Goal: Information Seeking & Learning: Check status

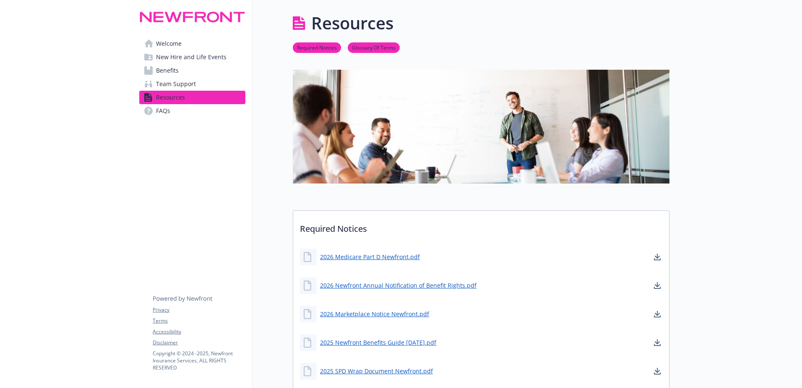
click at [180, 71] on link "Benefits" at bounding box center [192, 70] width 106 height 13
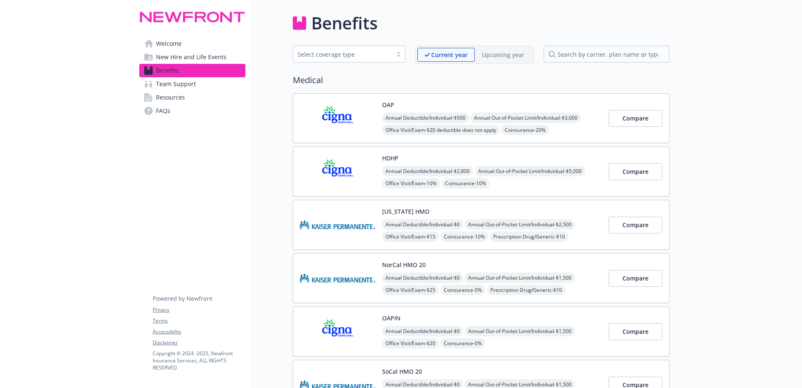
click at [509, 55] on p "Upcoming year" at bounding box center [503, 54] width 42 height 9
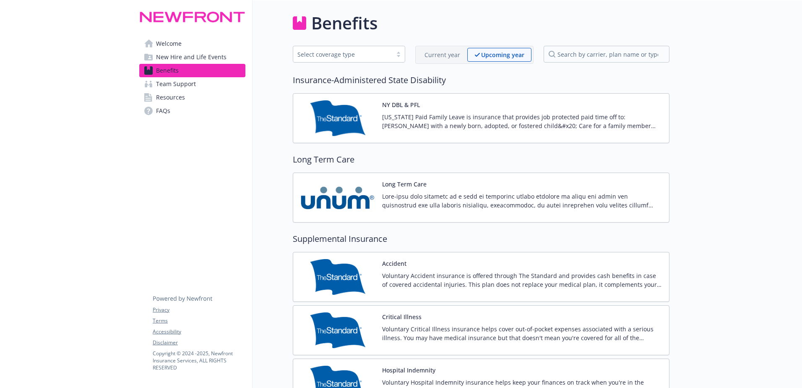
click at [428, 54] on p "Current year" at bounding box center [443, 54] width 36 height 9
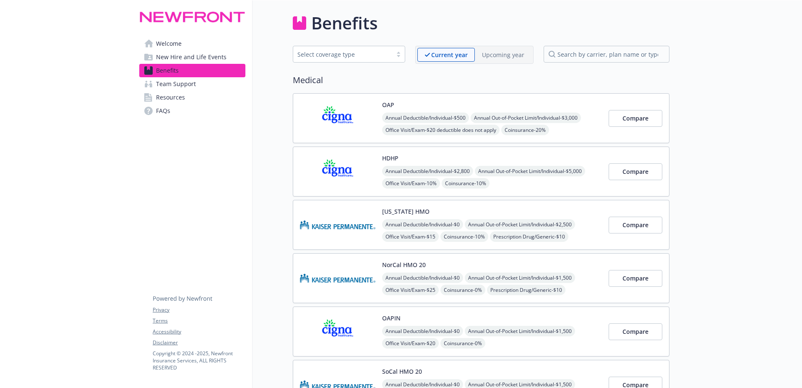
click at [492, 58] on p "Upcoming year" at bounding box center [503, 54] width 42 height 9
